Goal: Task Accomplishment & Management: Use online tool/utility

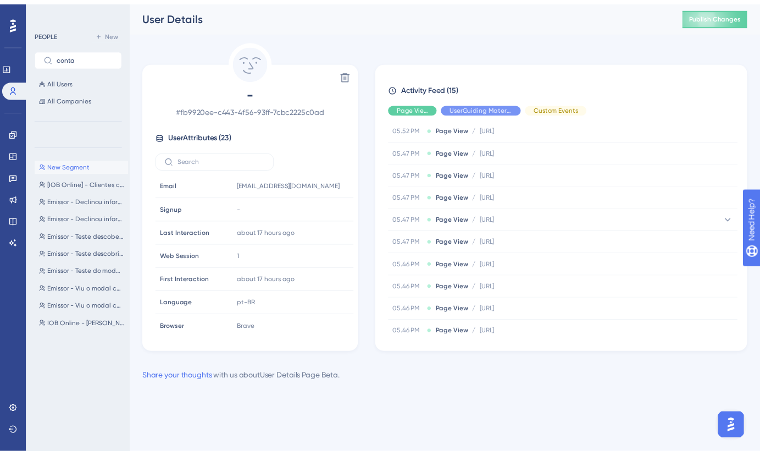
scroll to position [99, 0]
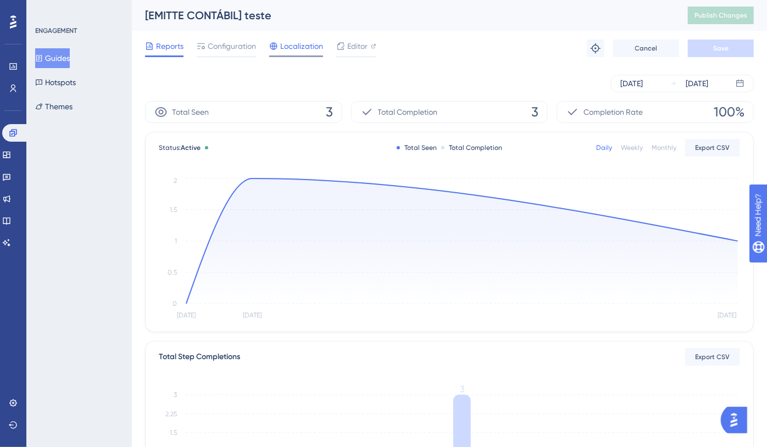
click at [302, 47] on span "Localization" at bounding box center [301, 46] width 43 height 13
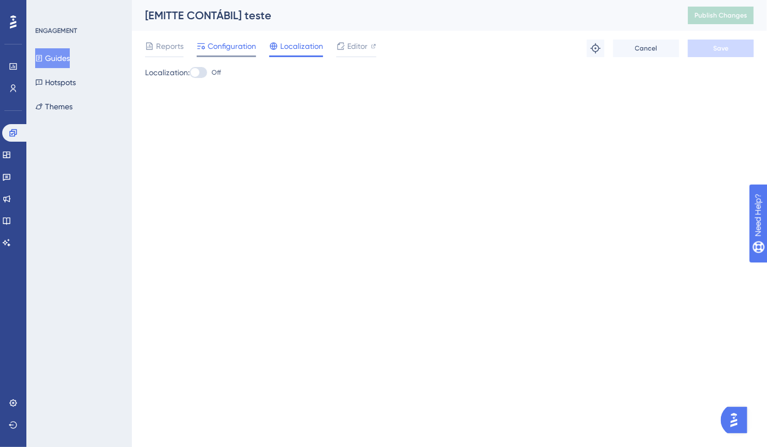
click at [227, 51] on span "Configuration" at bounding box center [232, 46] width 48 height 13
click at [241, 48] on span "Configuration" at bounding box center [232, 46] width 48 height 13
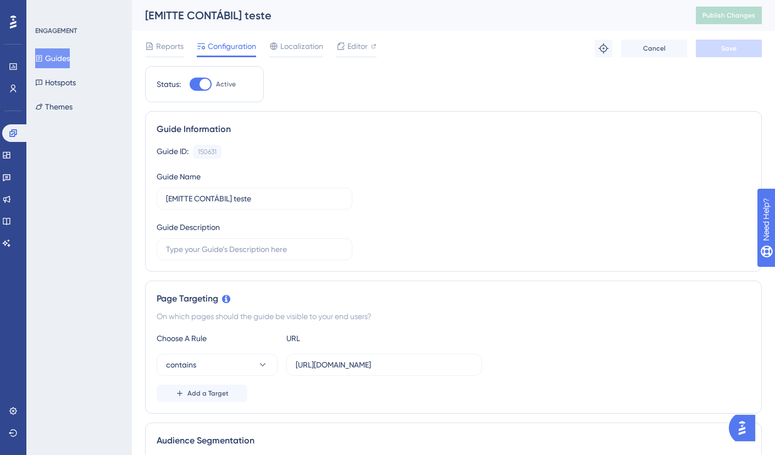
click at [354, 358] on input "[URL][DOMAIN_NAME]" at bounding box center [384, 364] width 177 height 12
click at [355, 358] on input "[URL][DOMAIN_NAME]" at bounding box center [384, 364] width 177 height 12
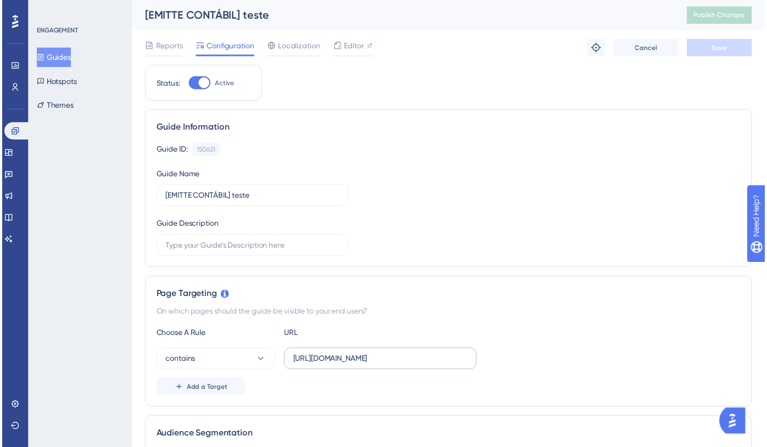
scroll to position [250, 0]
